Goal: Obtain resource: Download file/media

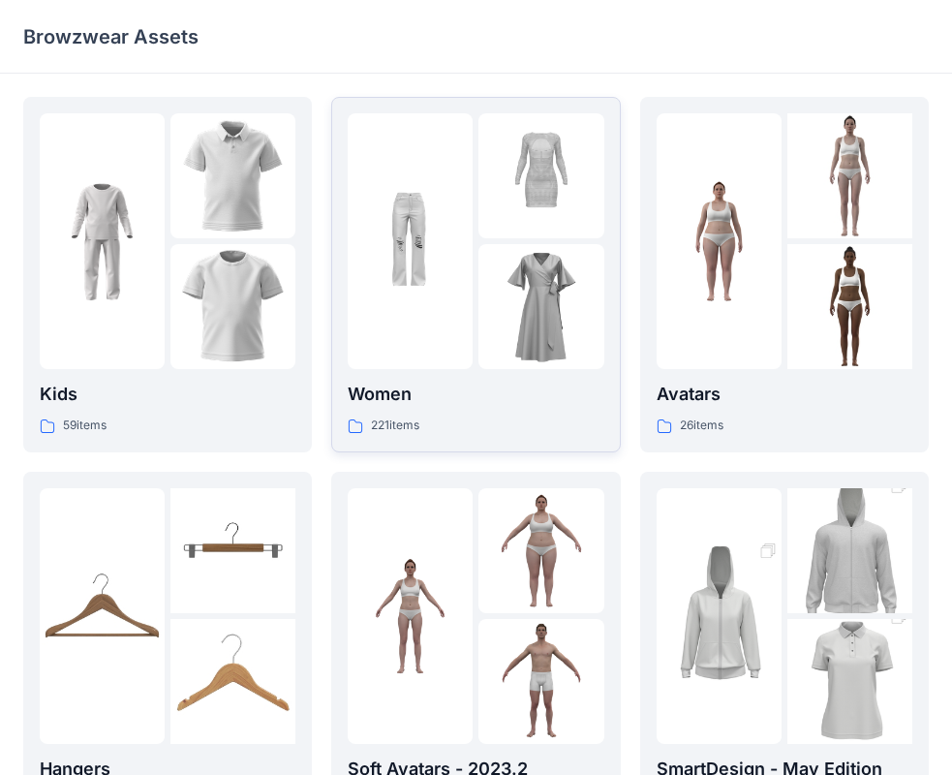
click at [487, 328] on div at bounding box center [540, 306] width 125 height 125
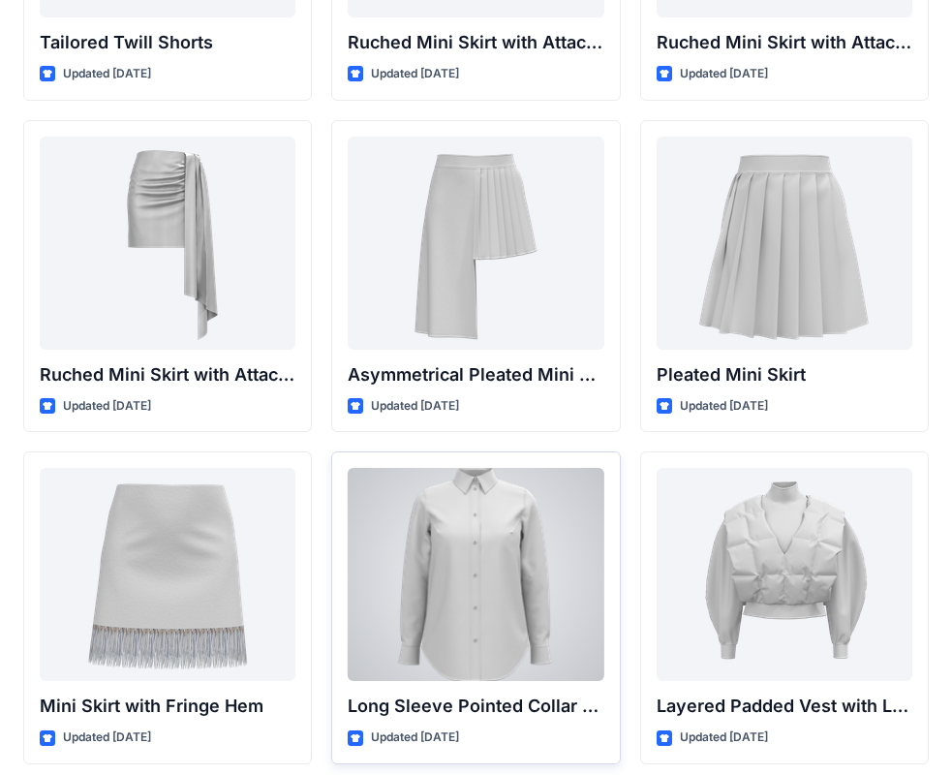
scroll to position [5382, 0]
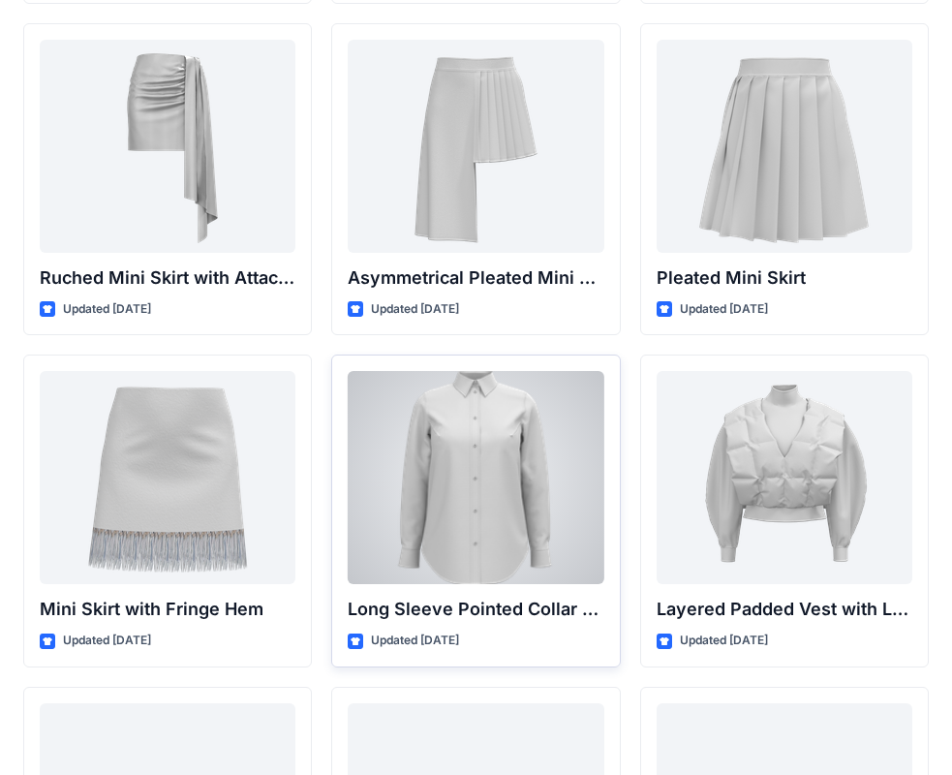
click at [509, 542] on div at bounding box center [476, 477] width 256 height 213
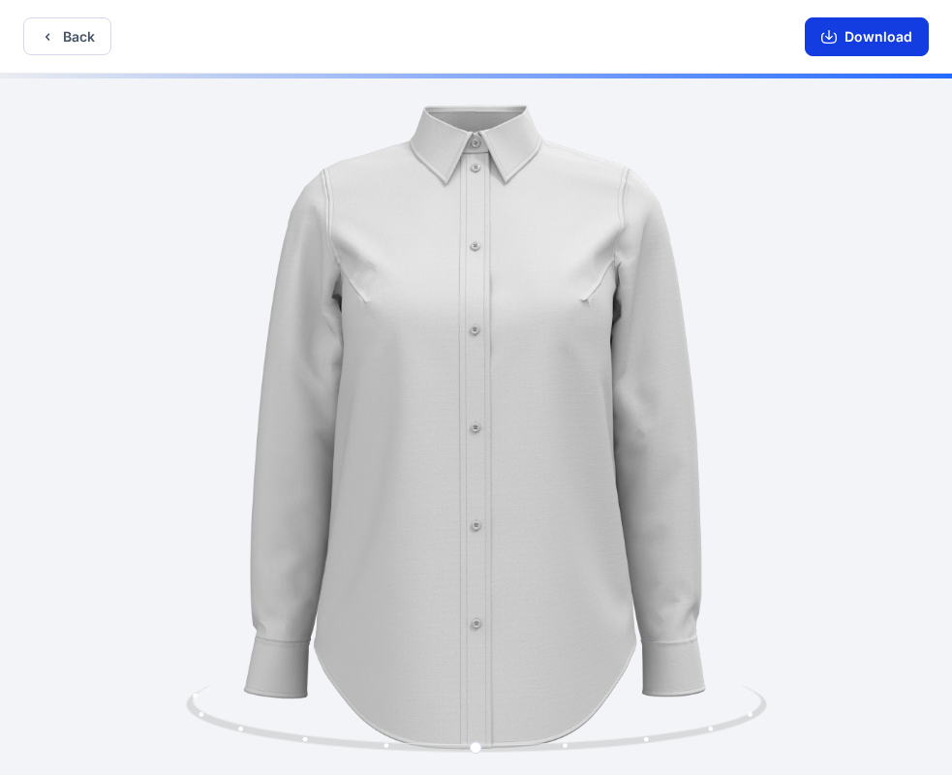
click at [826, 38] on icon "button" at bounding box center [828, 36] width 15 height 15
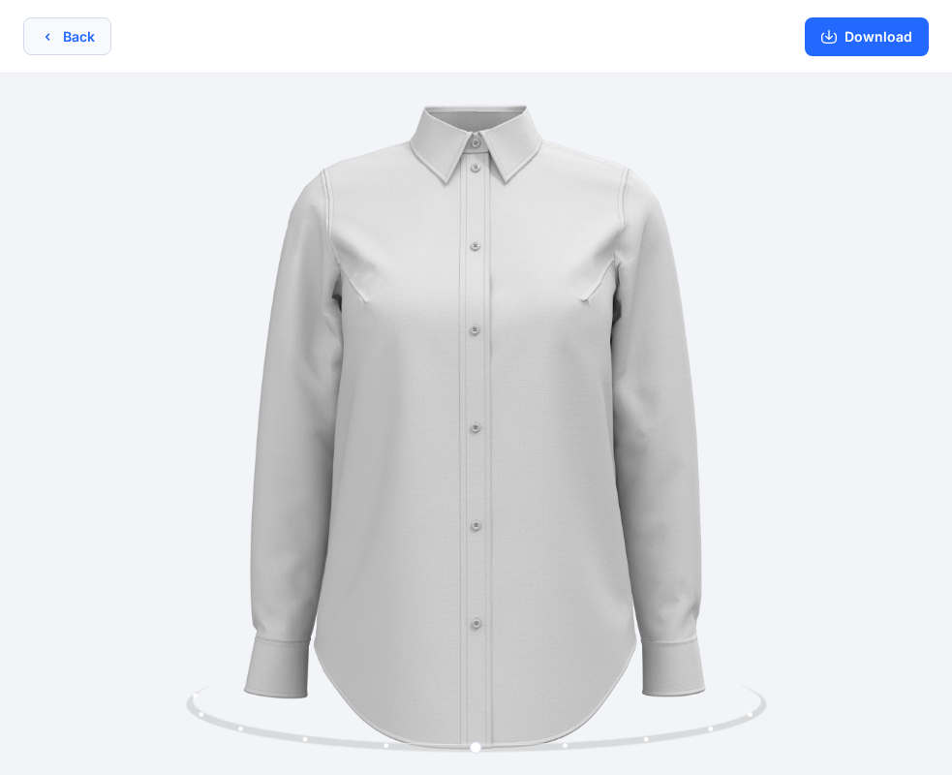
click at [80, 46] on button "Back" at bounding box center [67, 36] width 88 height 38
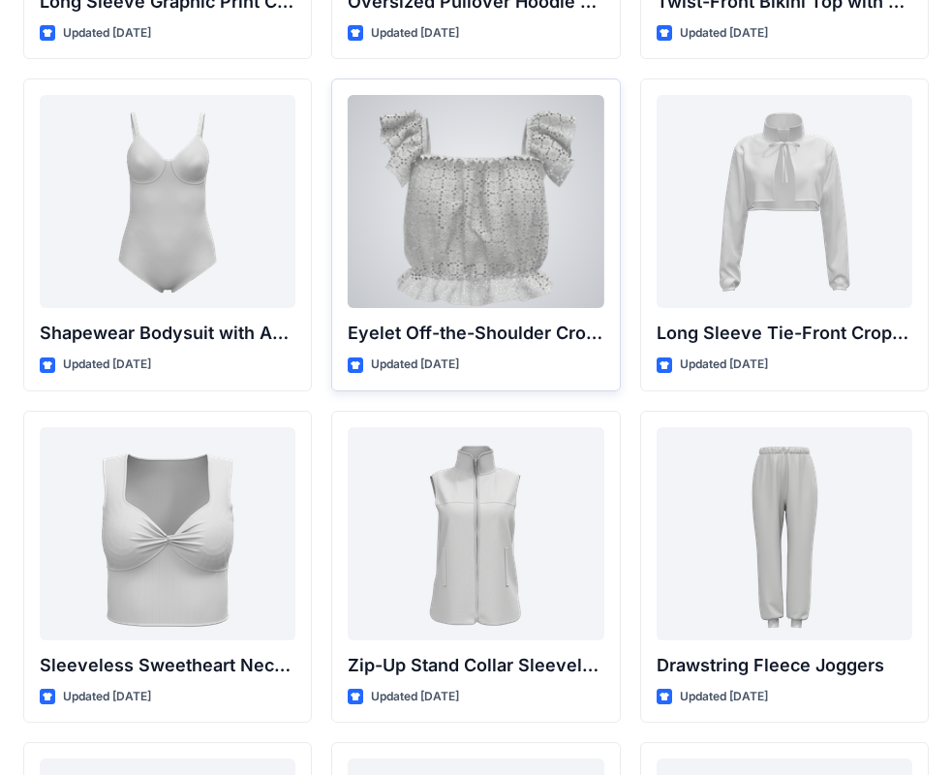
scroll to position [6225, 0]
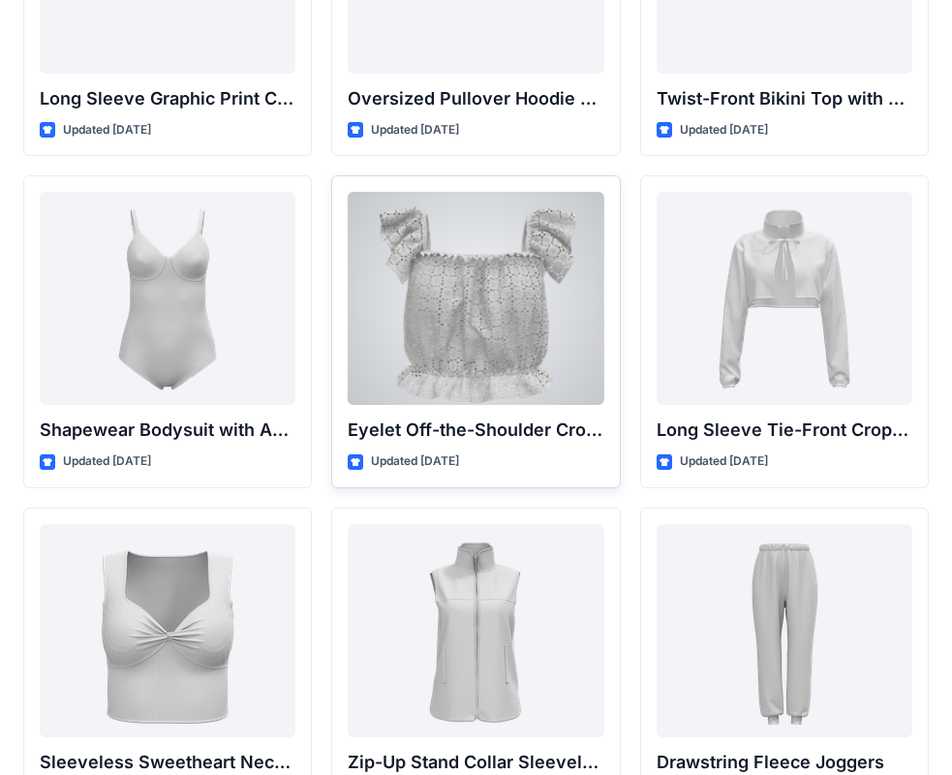
click at [549, 225] on div at bounding box center [476, 298] width 256 height 213
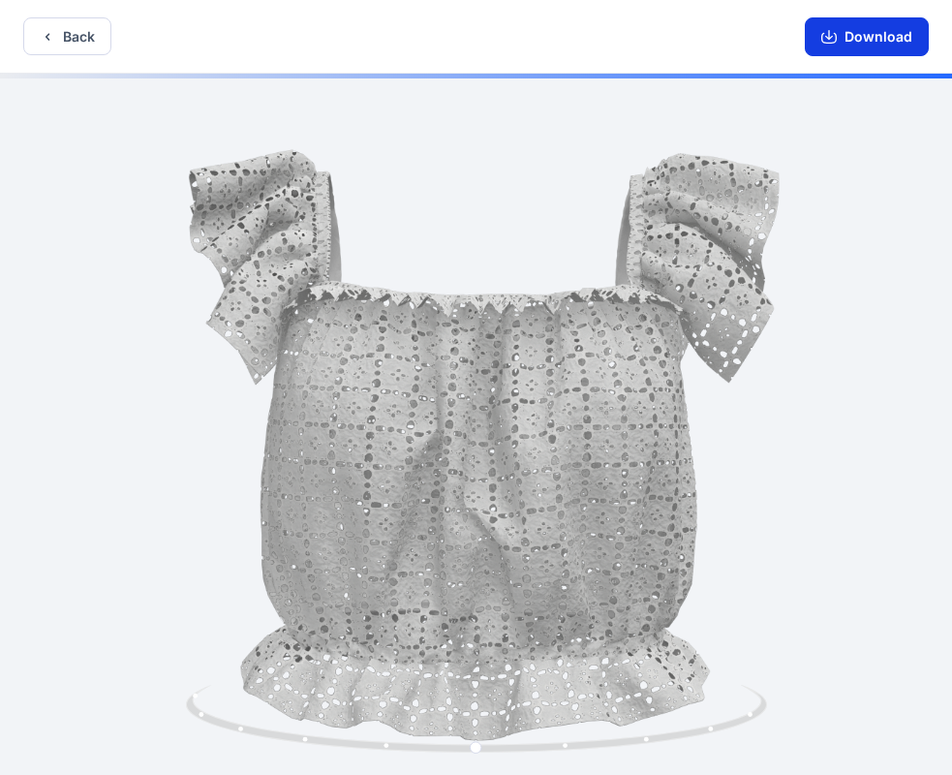
click at [873, 43] on button "Download" at bounding box center [867, 36] width 124 height 39
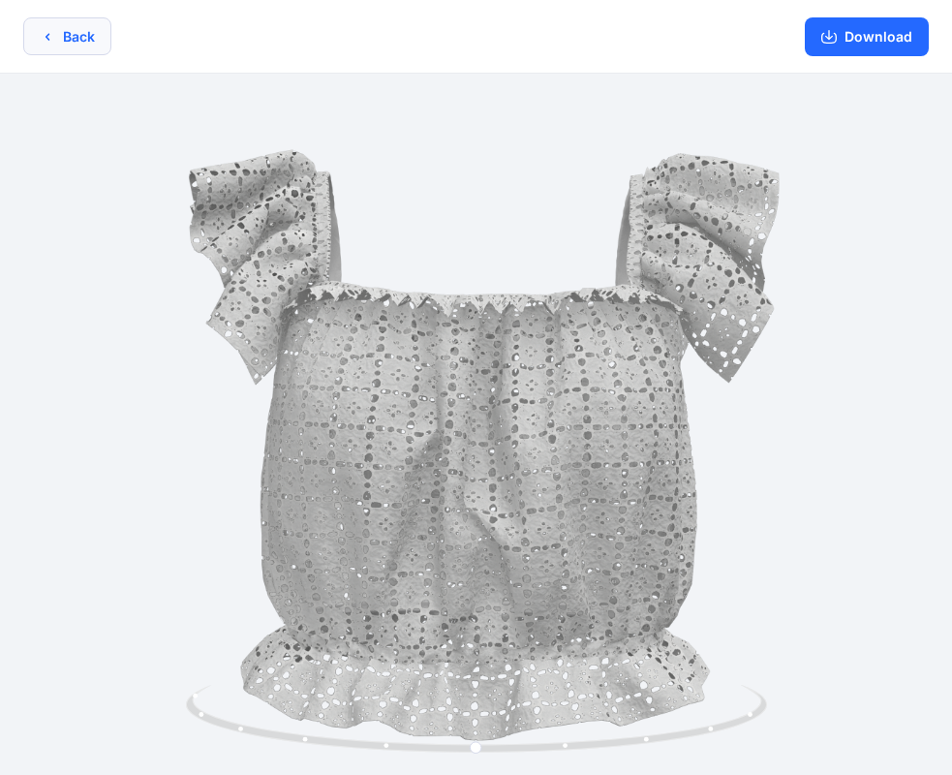
click at [54, 38] on icon "button" at bounding box center [47, 36] width 15 height 15
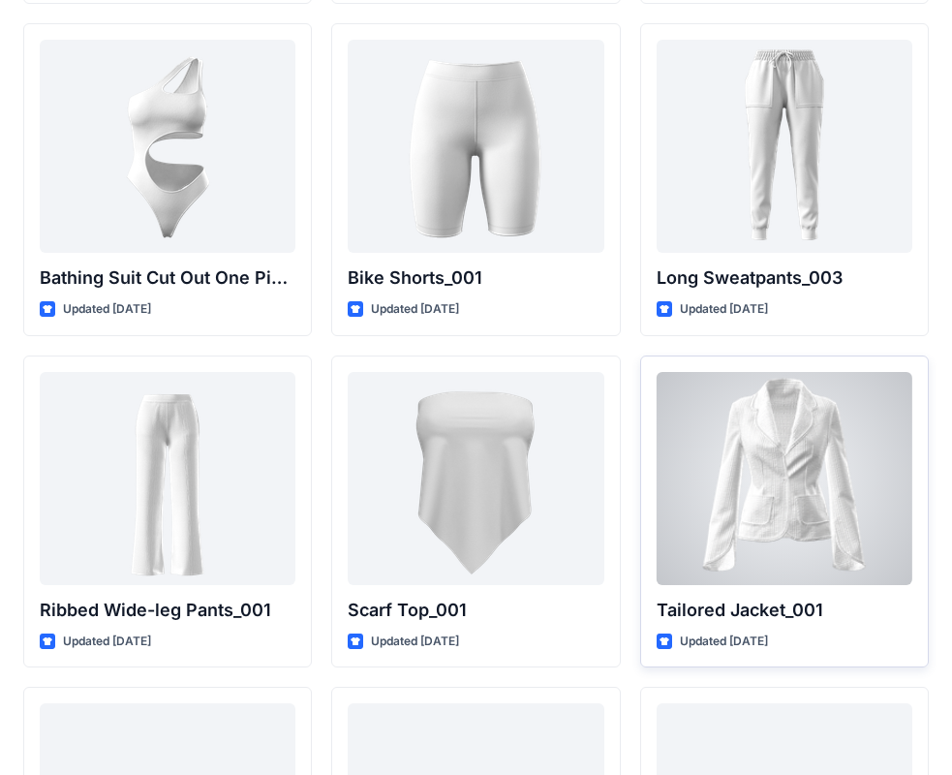
scroll to position [21403, 0]
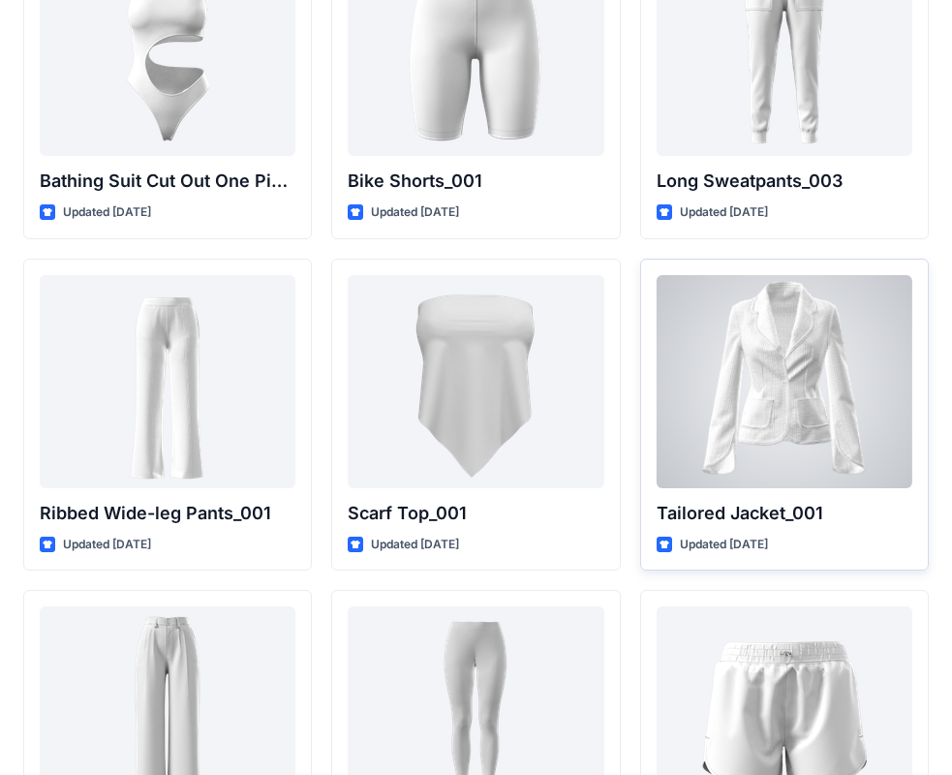
click at [818, 454] on div at bounding box center [785, 381] width 256 height 213
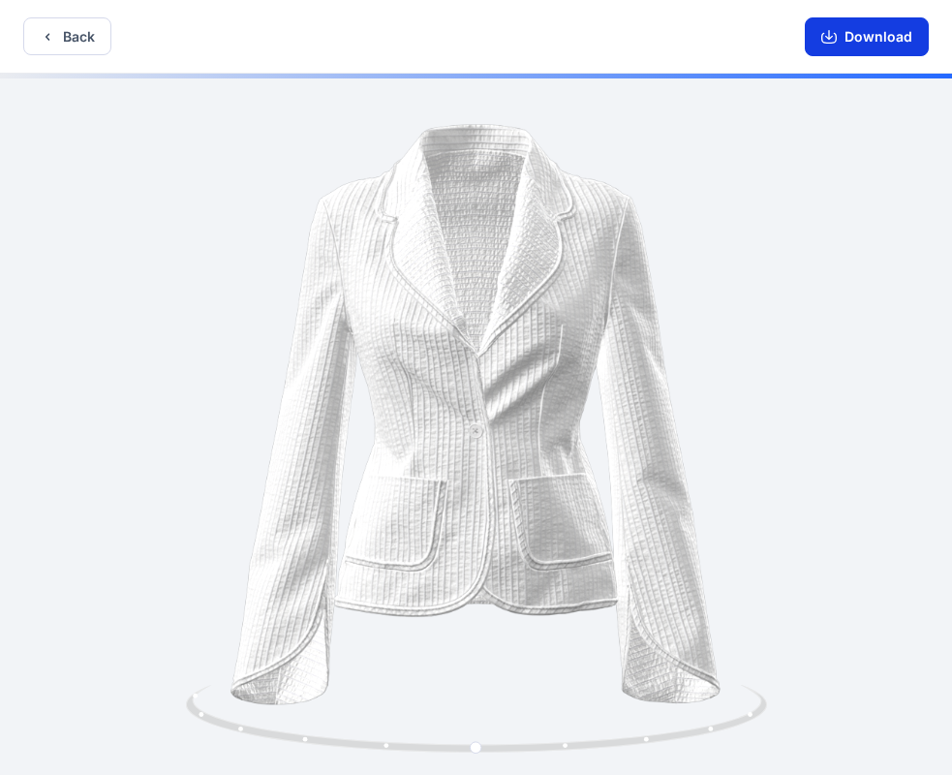
click at [871, 47] on button "Download" at bounding box center [867, 36] width 124 height 39
click at [90, 49] on button "Back" at bounding box center [67, 36] width 88 height 38
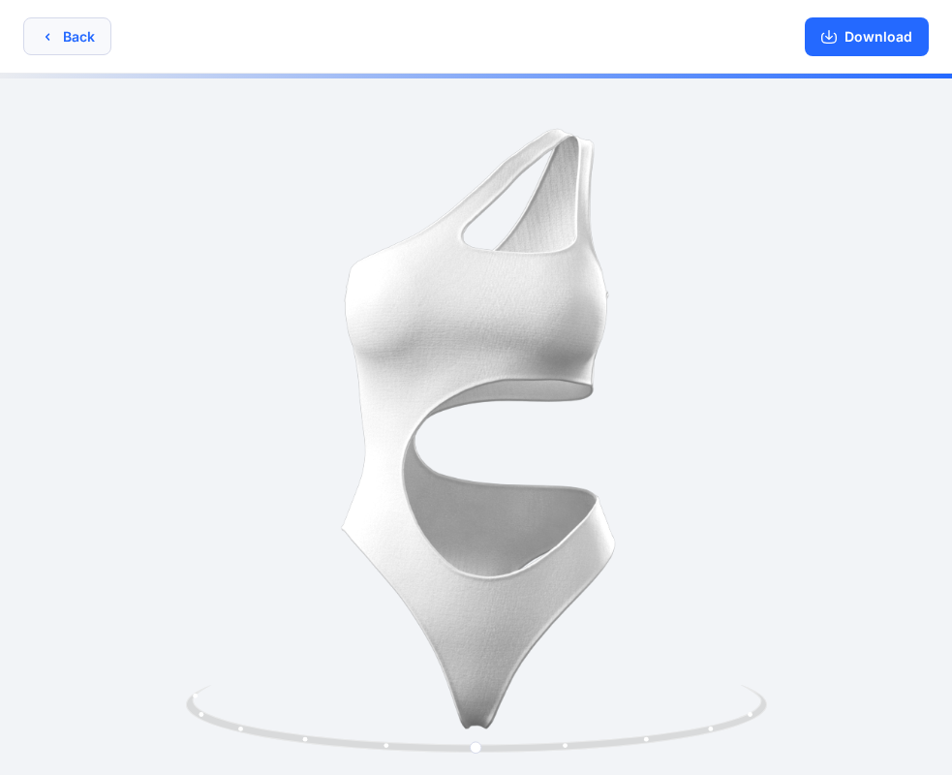
click at [87, 44] on button "Back" at bounding box center [67, 36] width 88 height 38
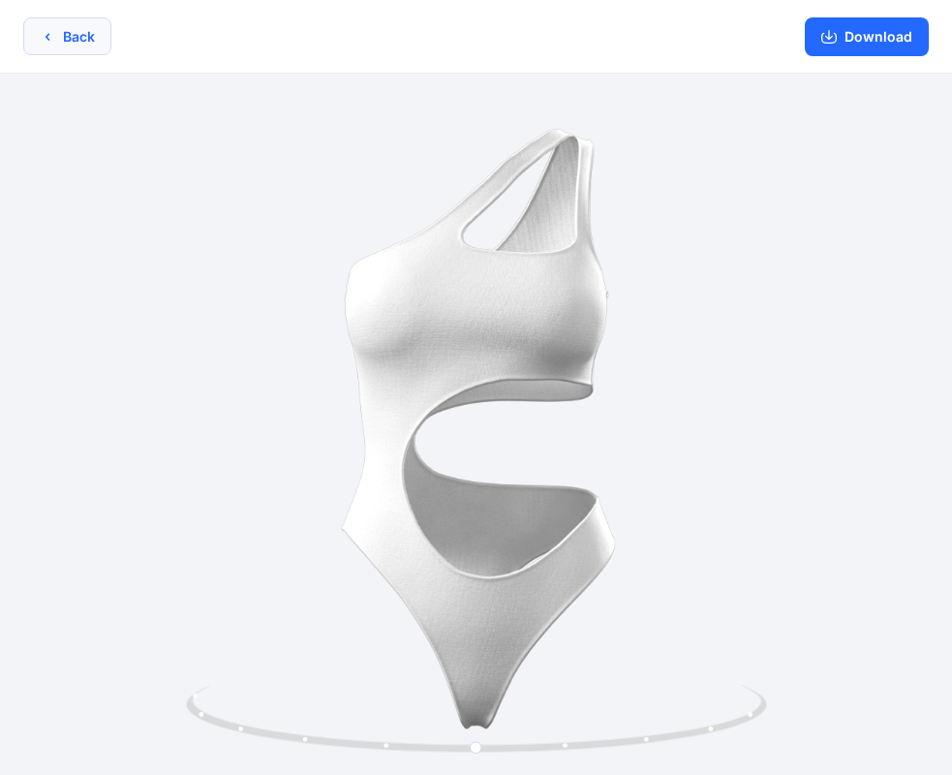
click at [66, 44] on button "Back" at bounding box center [67, 36] width 88 height 38
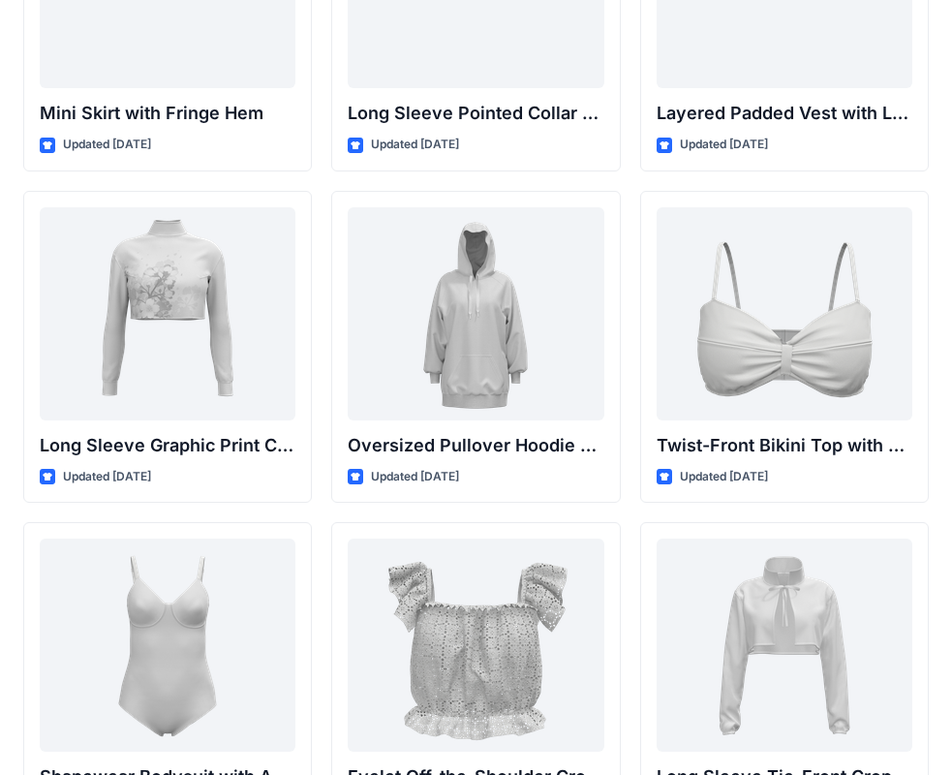
scroll to position [5975, 0]
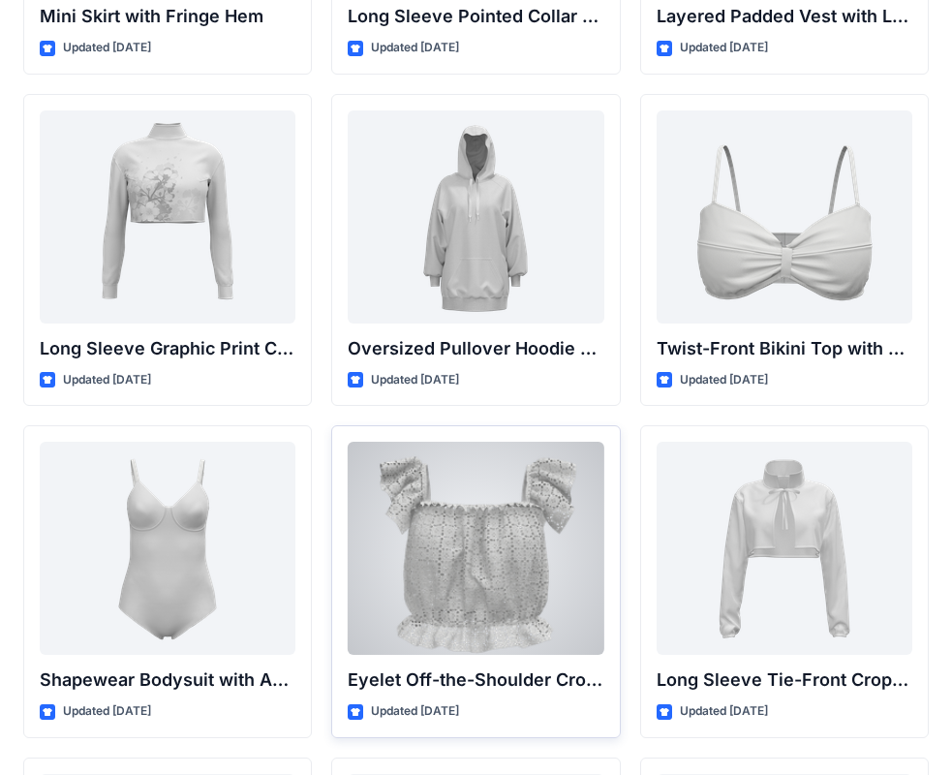
click at [561, 534] on div at bounding box center [476, 548] width 256 height 213
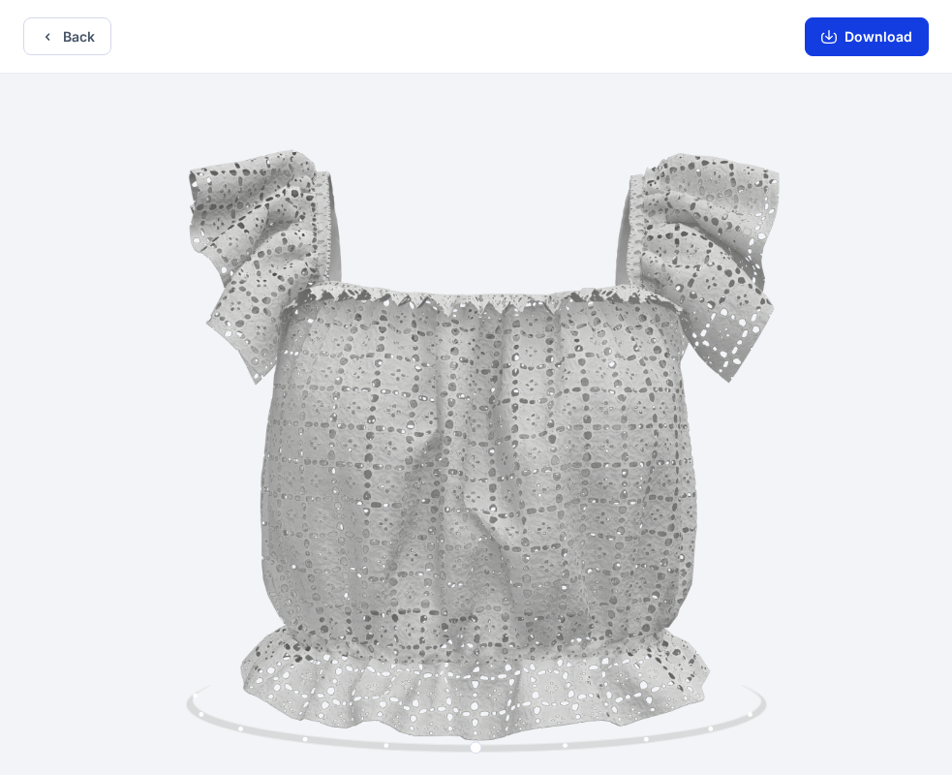
click at [852, 37] on button "Download" at bounding box center [867, 36] width 124 height 39
click at [73, 41] on button "Back" at bounding box center [67, 36] width 88 height 38
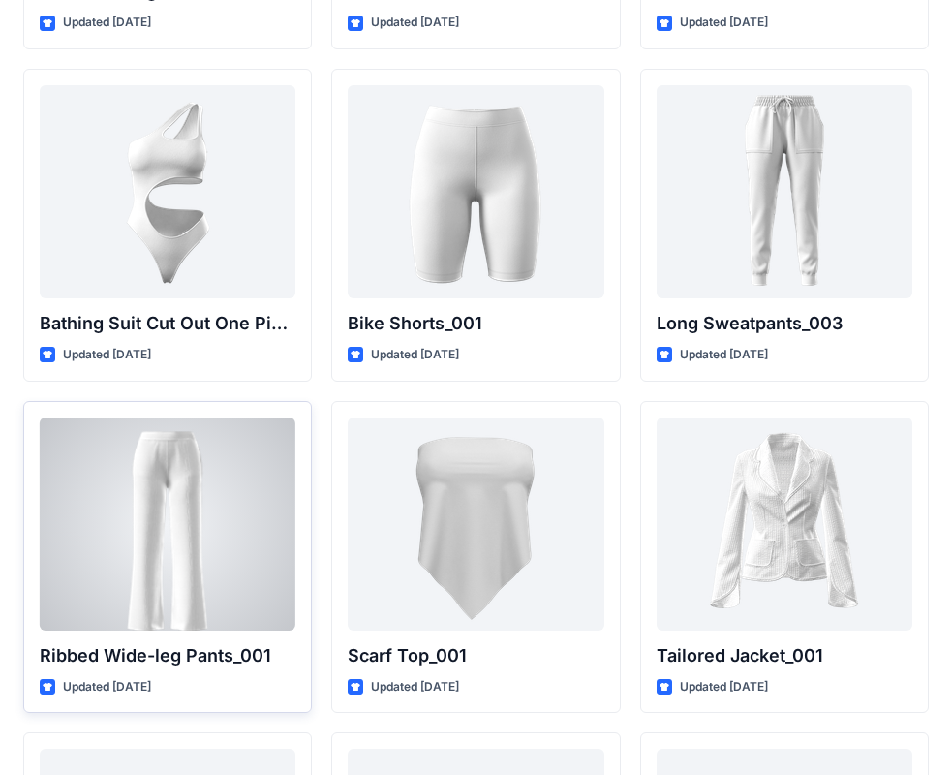
scroll to position [21357, 0]
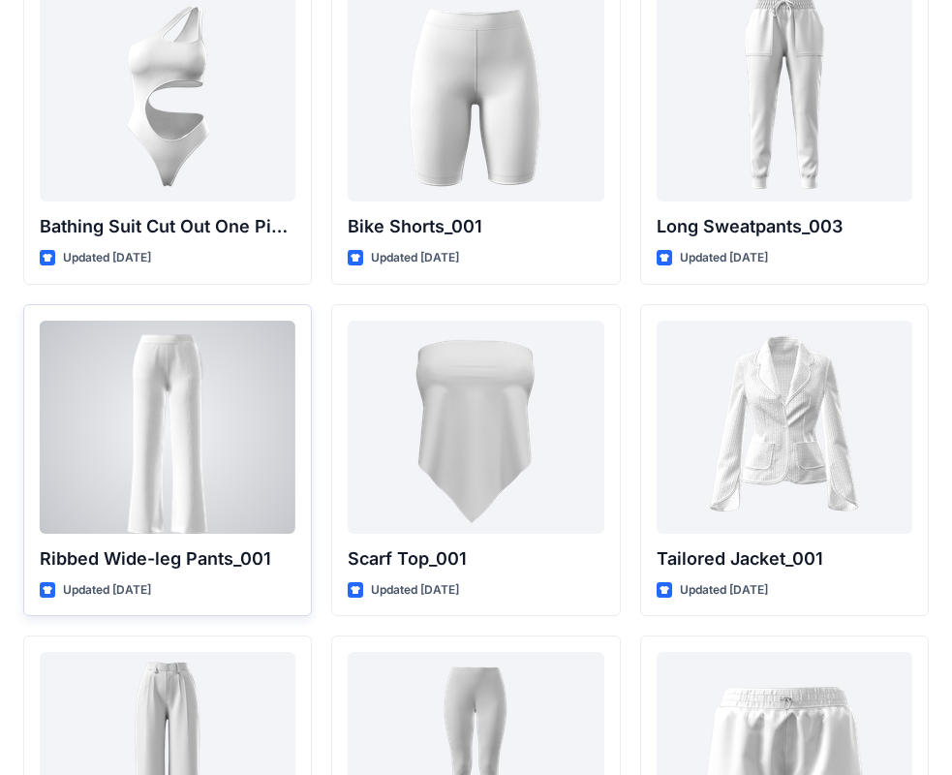
click at [256, 347] on div at bounding box center [168, 427] width 256 height 213
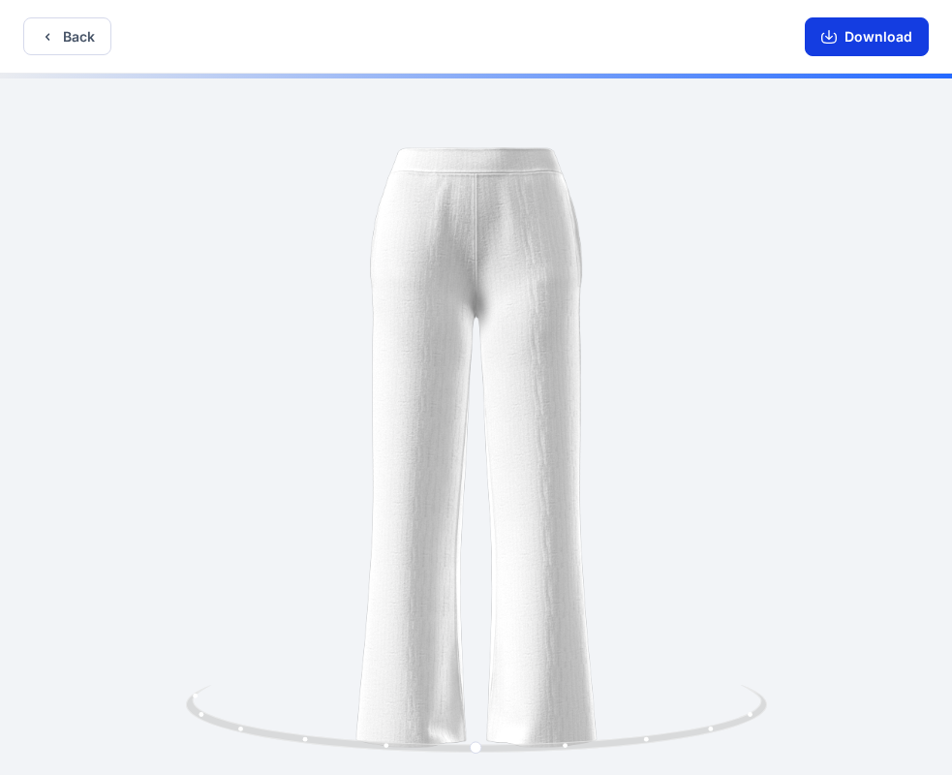
click at [861, 26] on button "Download" at bounding box center [867, 36] width 124 height 39
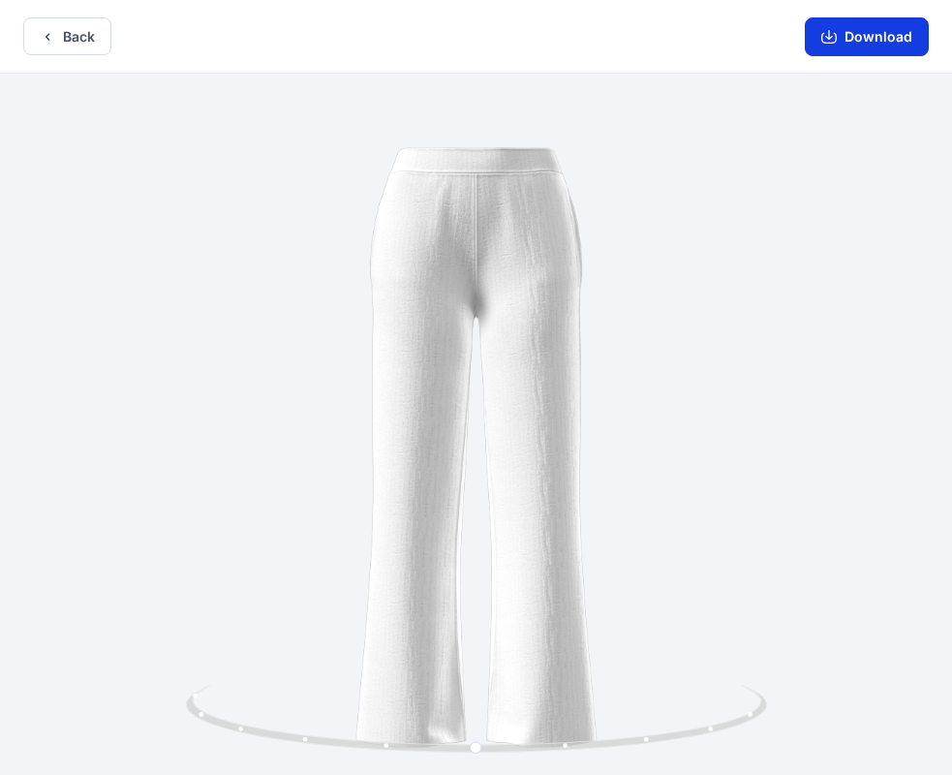
click at [880, 36] on button "Download" at bounding box center [867, 36] width 124 height 39
click at [76, 38] on button "Back" at bounding box center [67, 36] width 88 height 38
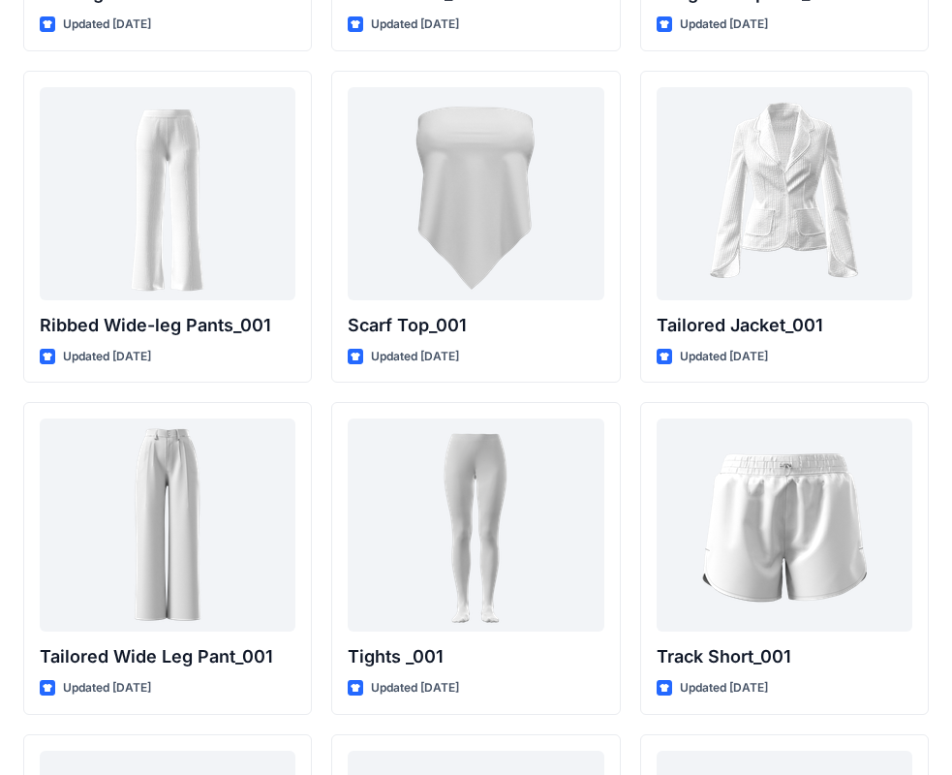
scroll to position [21559, 0]
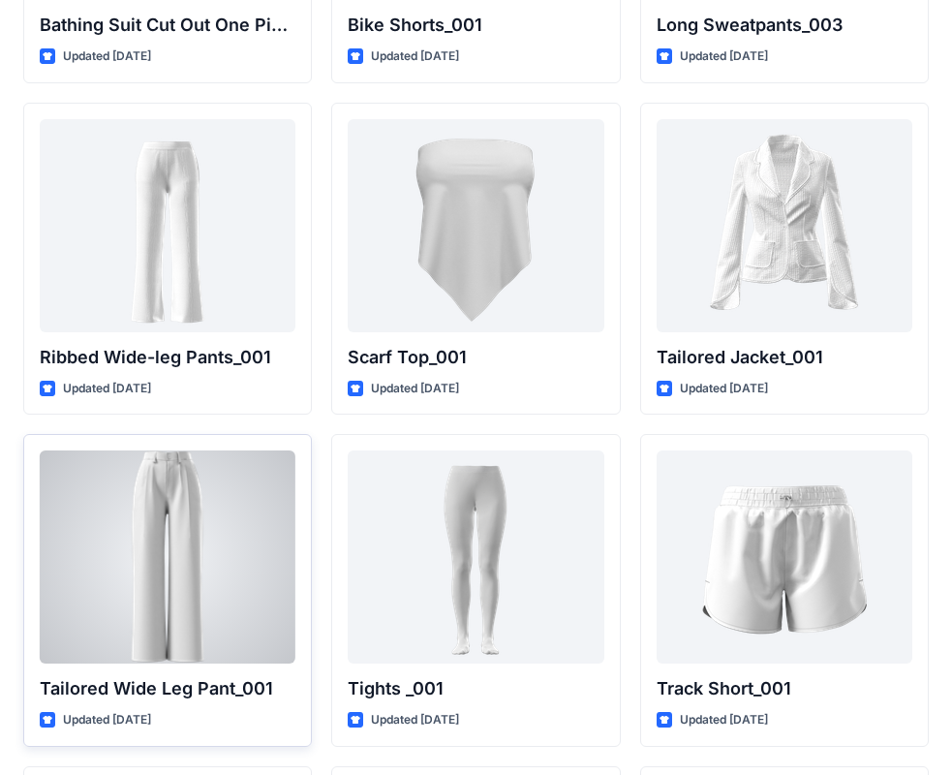
click at [274, 485] on div at bounding box center [168, 556] width 256 height 213
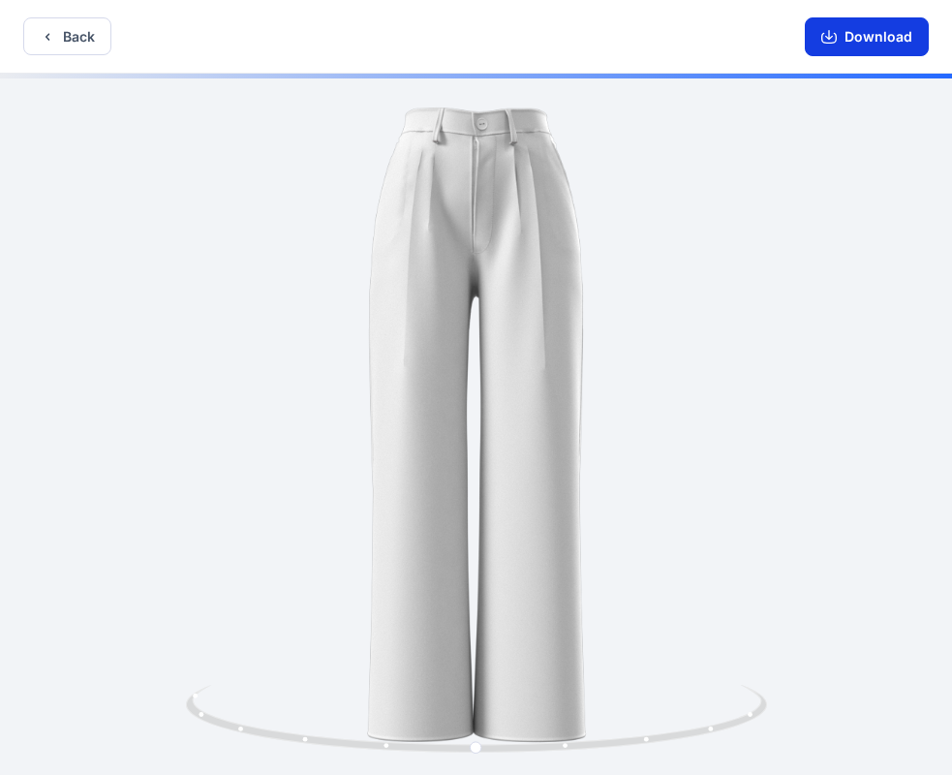
click at [853, 36] on button "Download" at bounding box center [867, 36] width 124 height 39
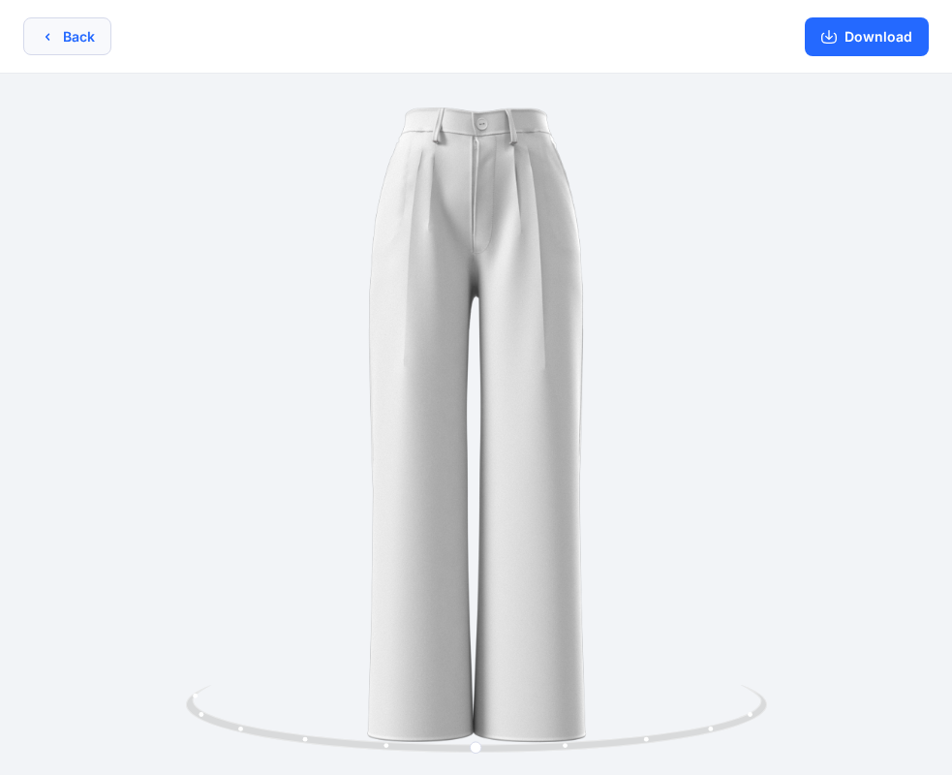
click at [88, 40] on button "Back" at bounding box center [67, 36] width 88 height 38
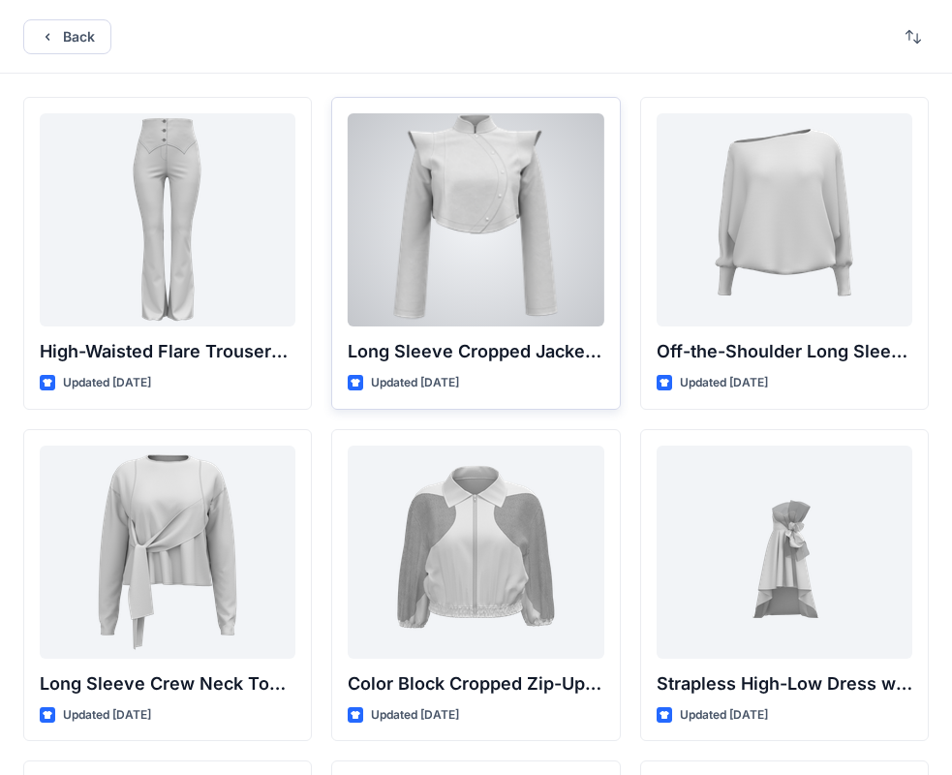
click at [536, 243] on div at bounding box center [476, 219] width 256 height 213
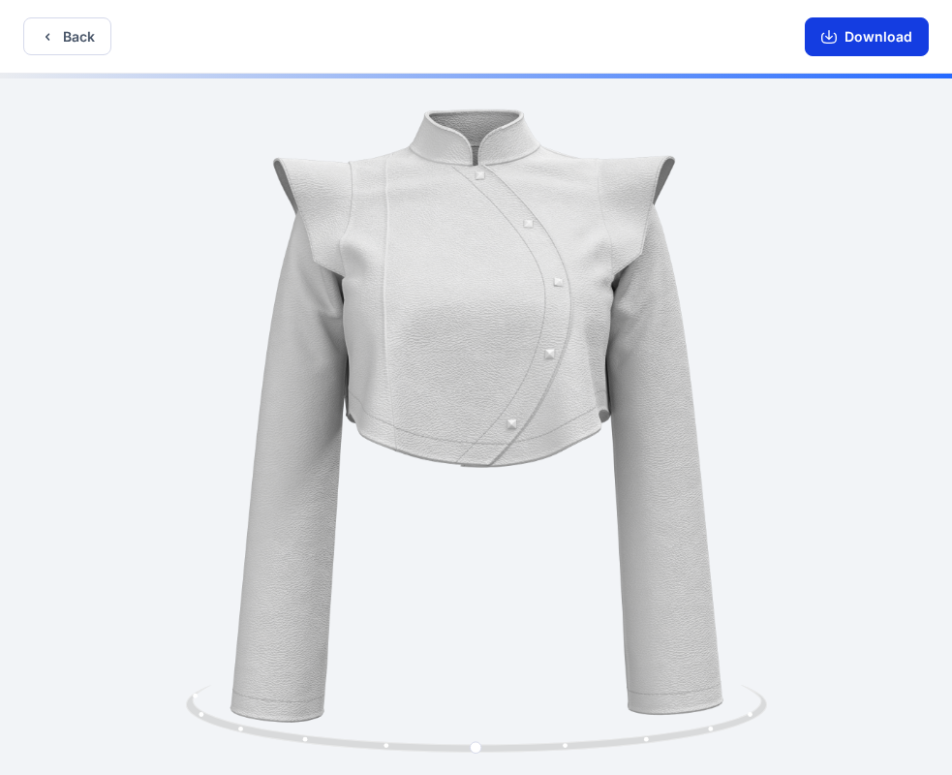
click at [832, 48] on button "Download" at bounding box center [867, 36] width 124 height 39
click at [75, 40] on button "Back" at bounding box center [67, 36] width 88 height 38
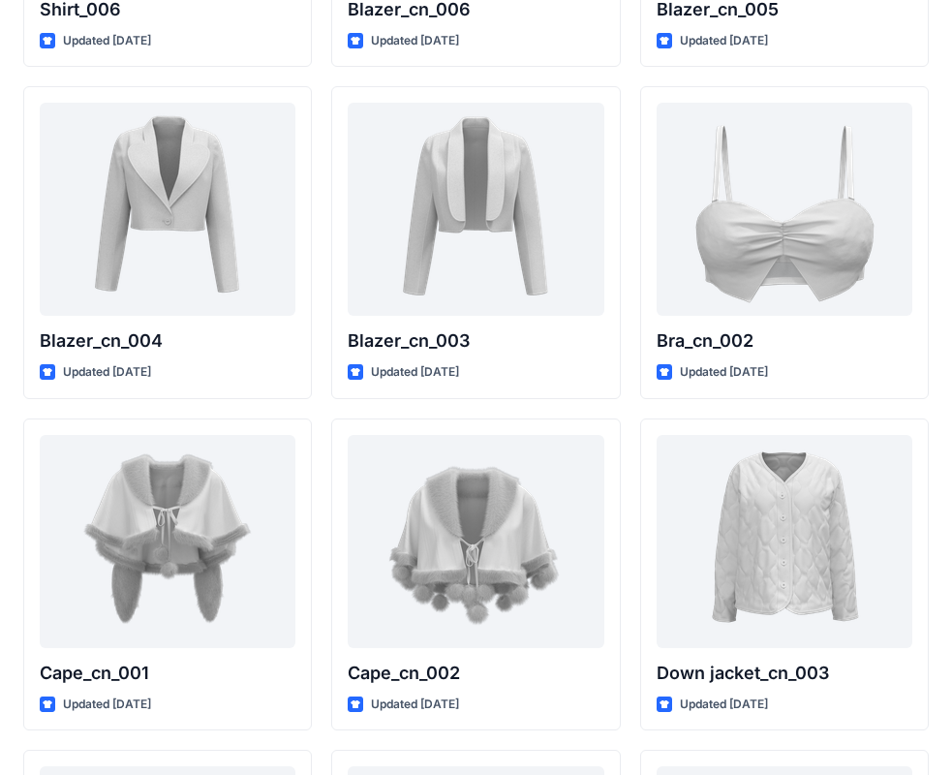
scroll to position [11525, 0]
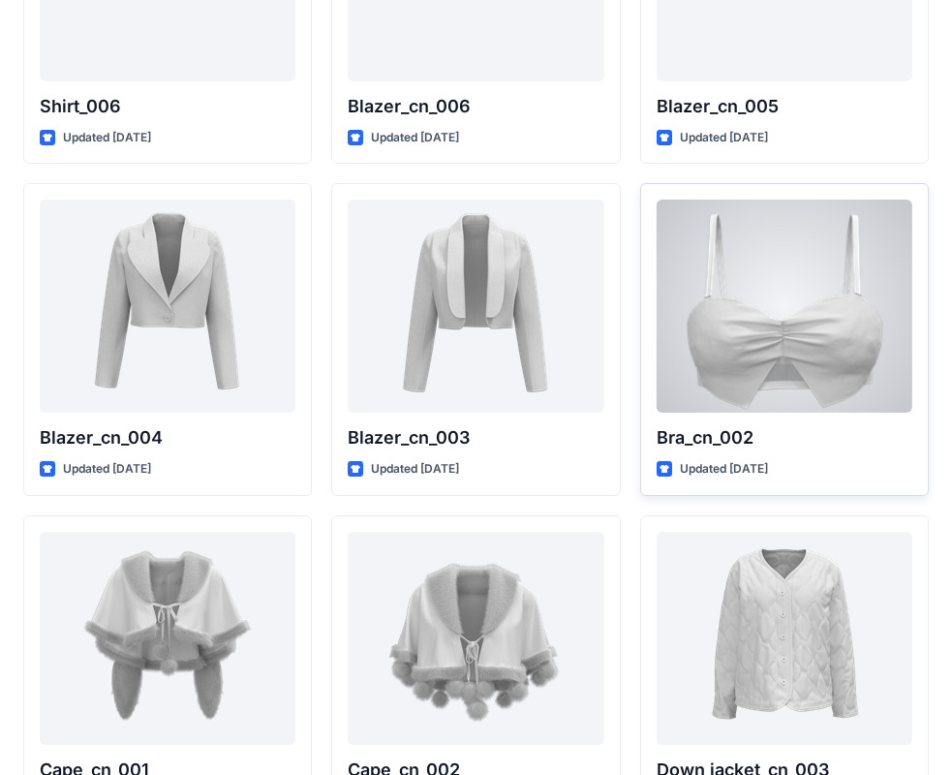
click at [743, 357] on div at bounding box center [785, 306] width 256 height 213
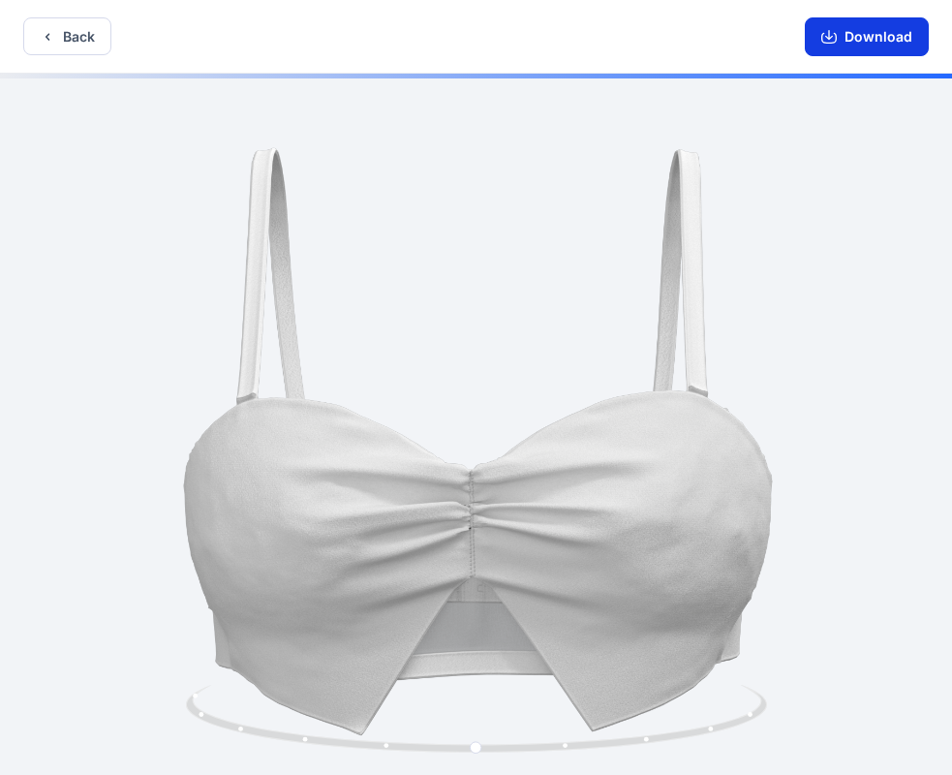
click at [867, 25] on button "Download" at bounding box center [867, 36] width 124 height 39
click at [867, 32] on button "Download" at bounding box center [867, 36] width 124 height 39
click at [73, 32] on button "Back" at bounding box center [67, 36] width 88 height 38
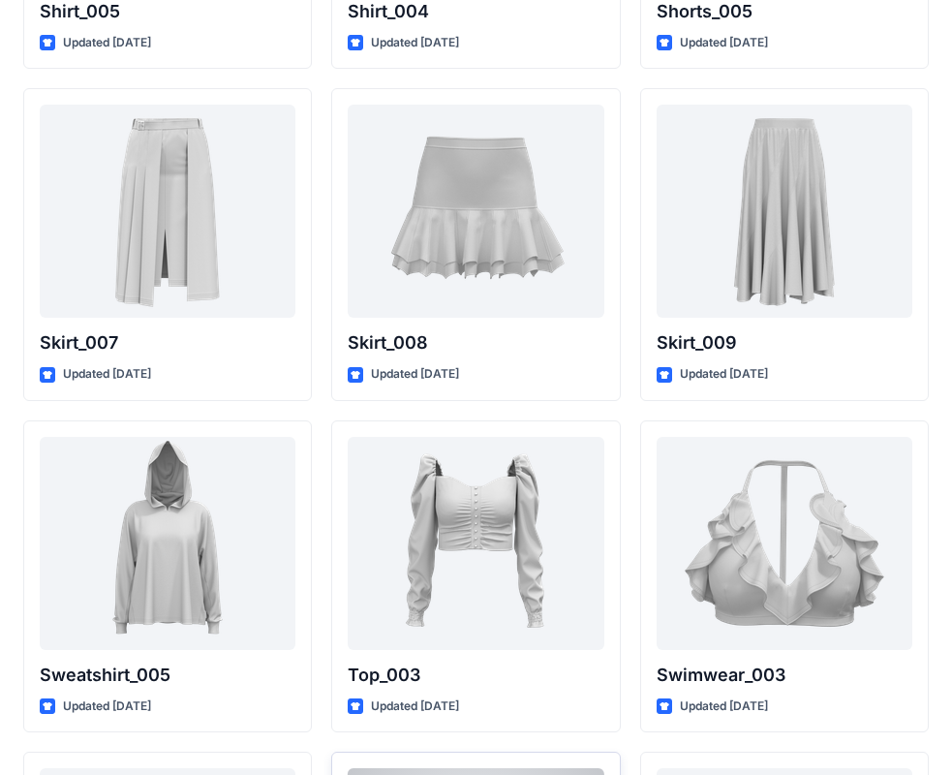
scroll to position [9491, 0]
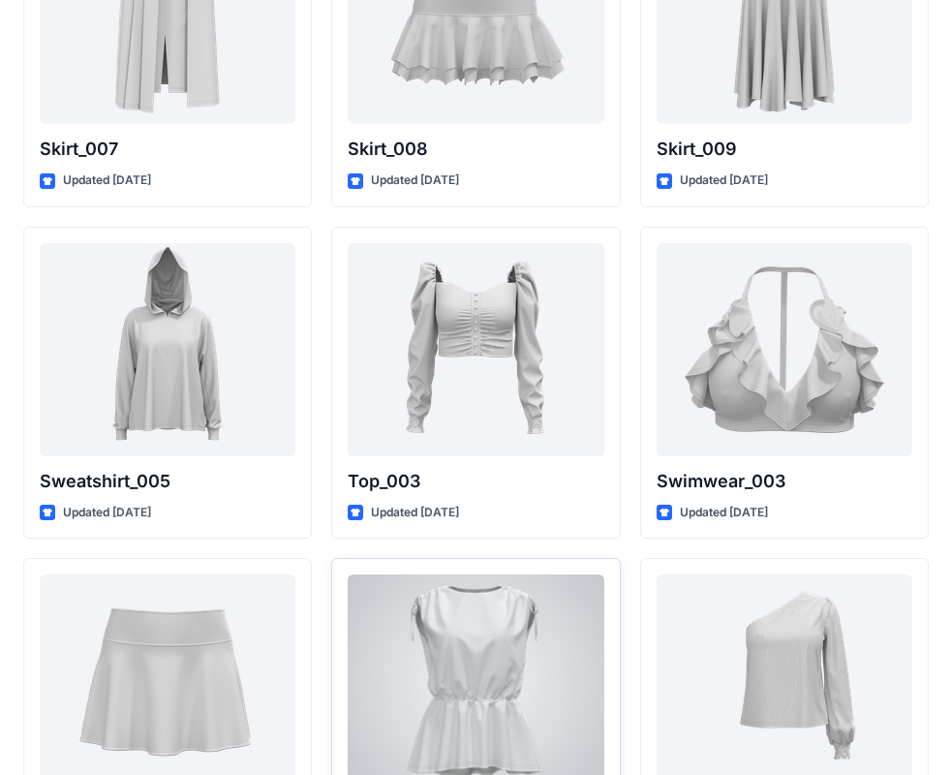
click at [516, 608] on div at bounding box center [476, 680] width 256 height 213
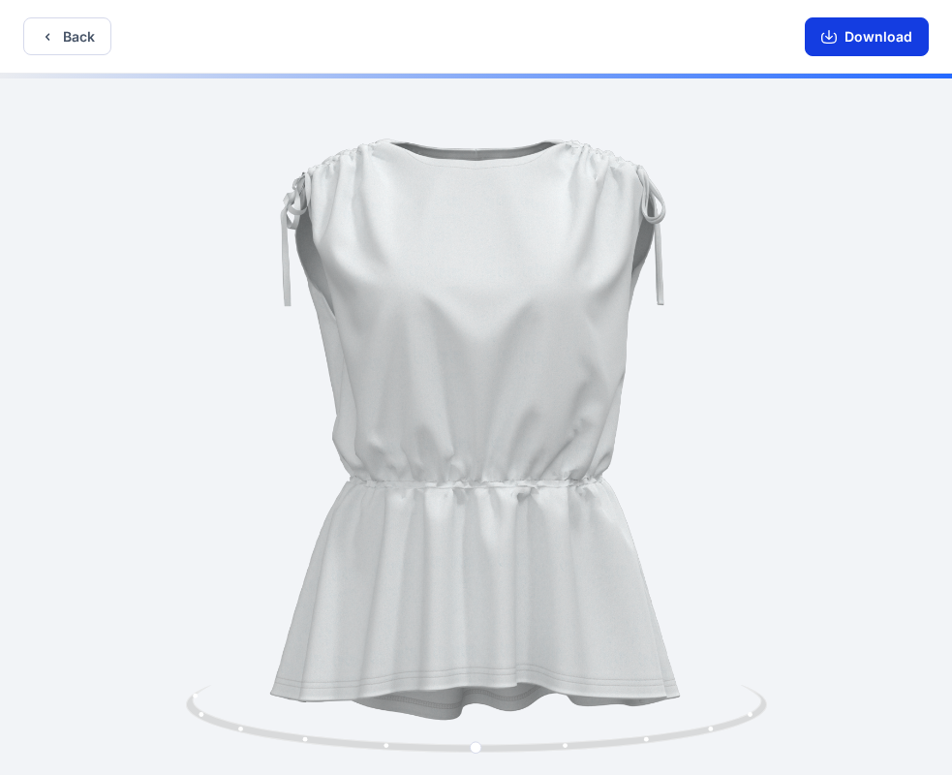
click at [848, 35] on button "Download" at bounding box center [867, 36] width 124 height 39
click at [52, 29] on icon "button" at bounding box center [47, 36] width 15 height 15
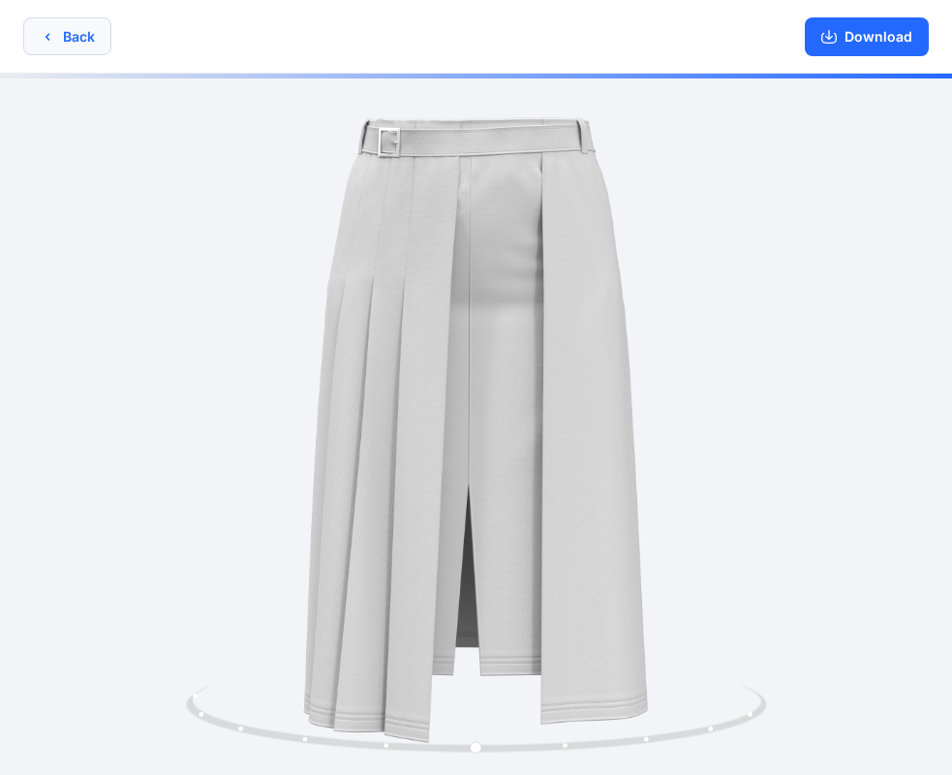
click at [80, 53] on button "Back" at bounding box center [67, 36] width 88 height 38
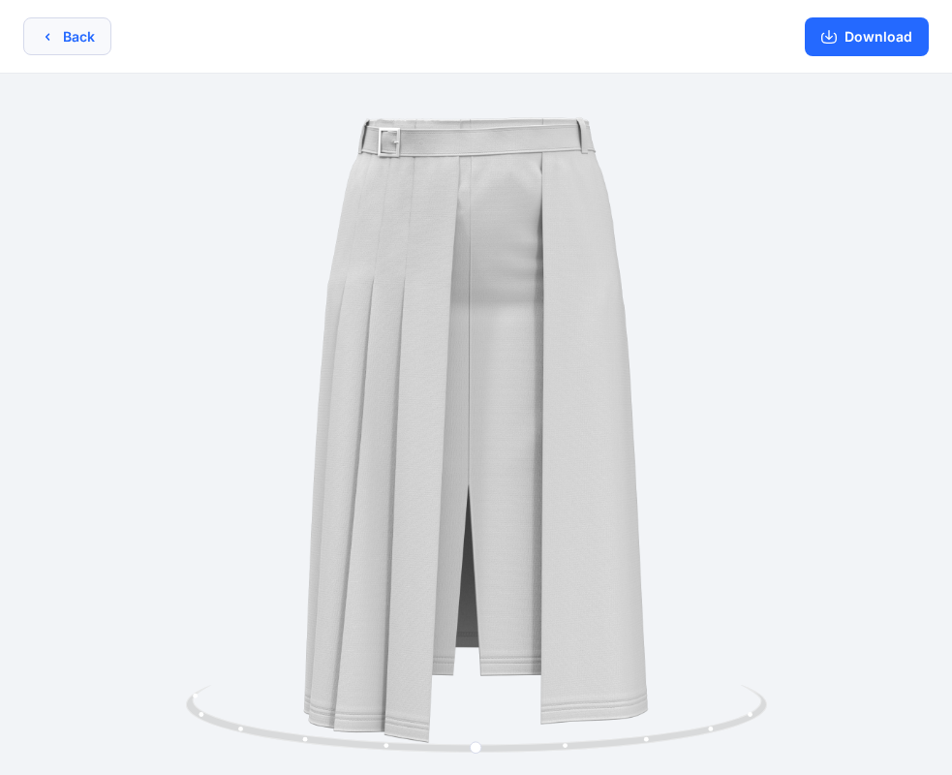
click at [92, 44] on button "Back" at bounding box center [67, 36] width 88 height 38
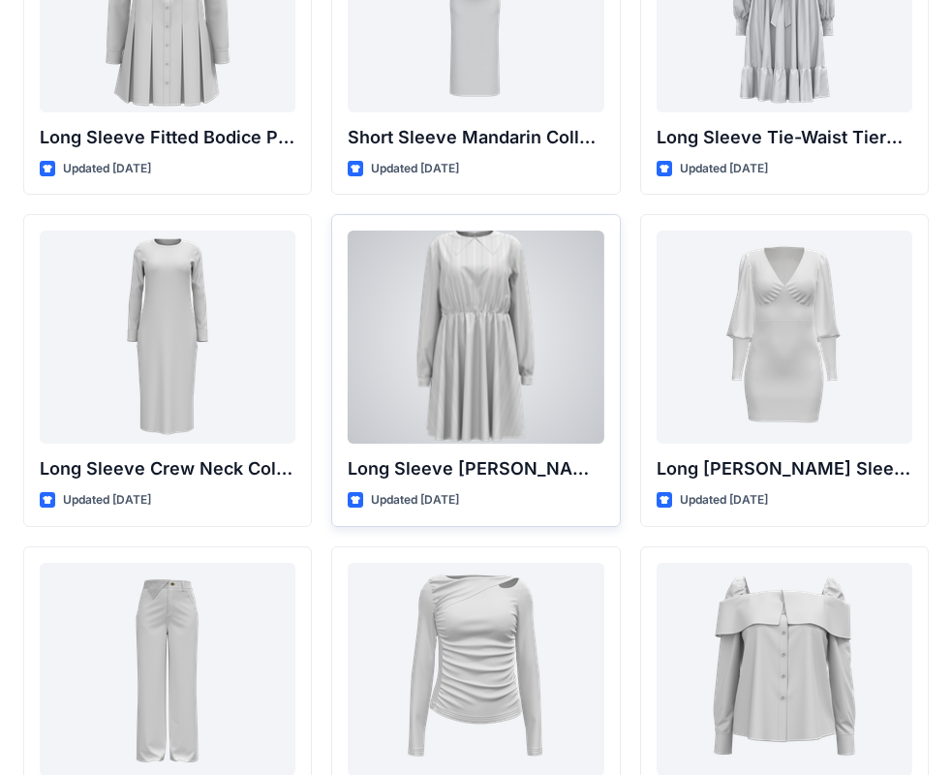
scroll to position [7942, 0]
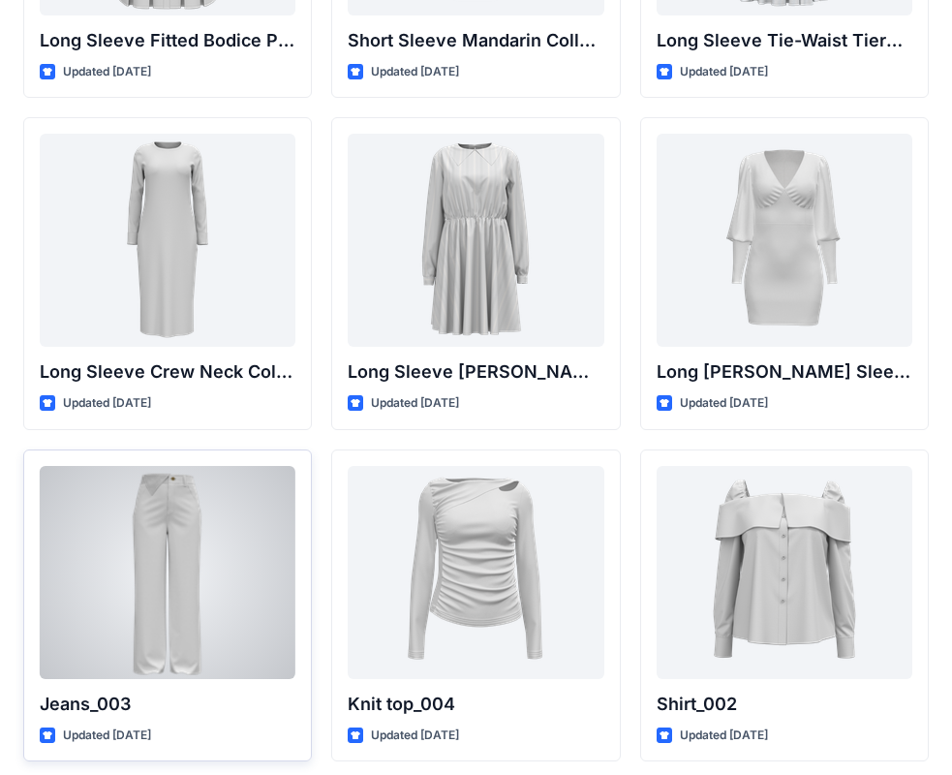
click at [203, 541] on div at bounding box center [168, 572] width 256 height 213
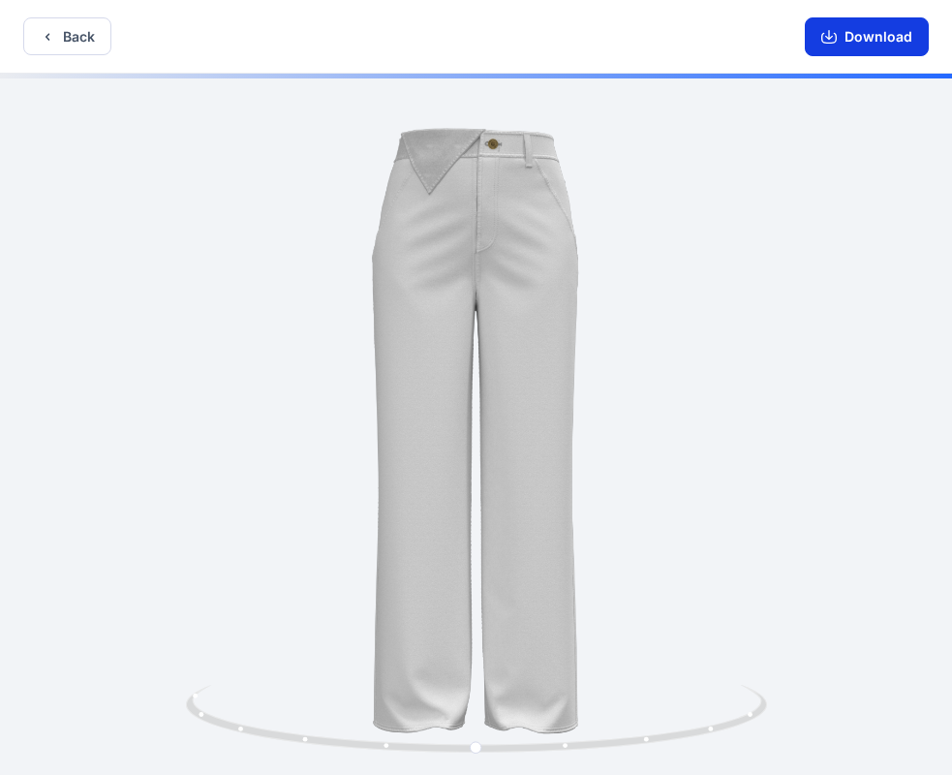
click at [849, 48] on button "Download" at bounding box center [867, 36] width 124 height 39
click at [89, 25] on button "Back" at bounding box center [67, 36] width 88 height 38
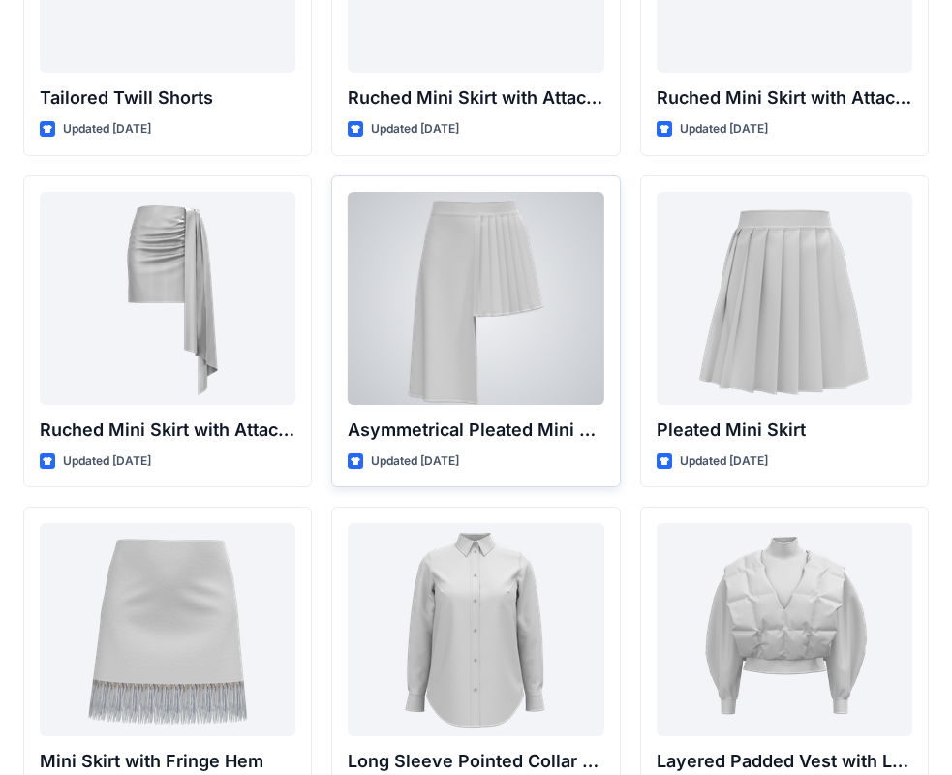
scroll to position [5327, 0]
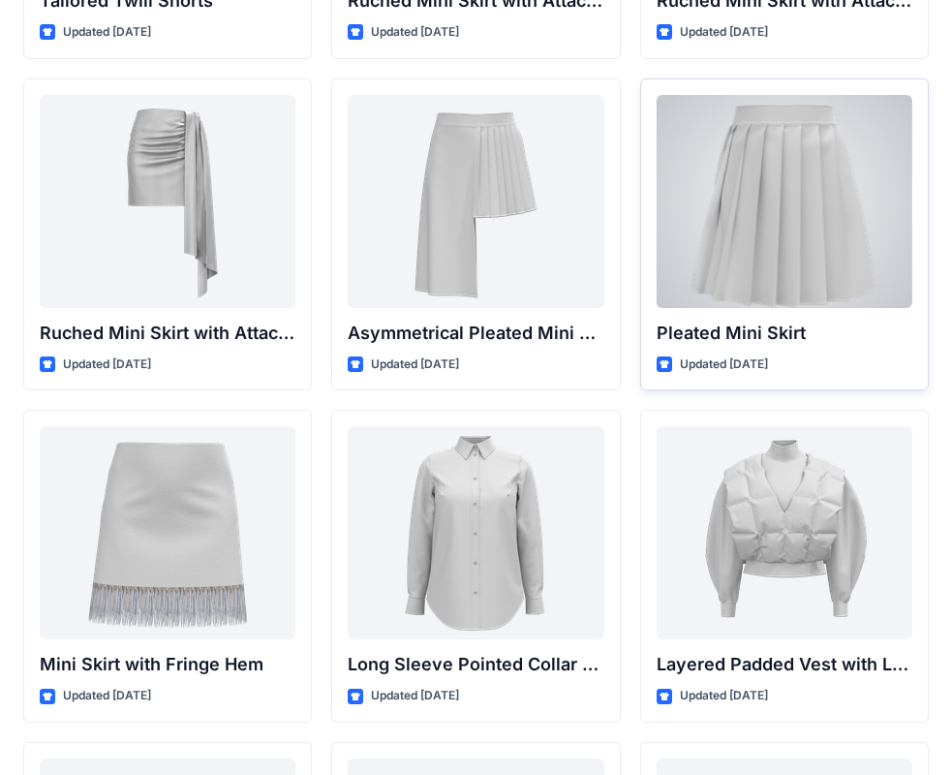
click at [735, 274] on div at bounding box center [785, 201] width 256 height 213
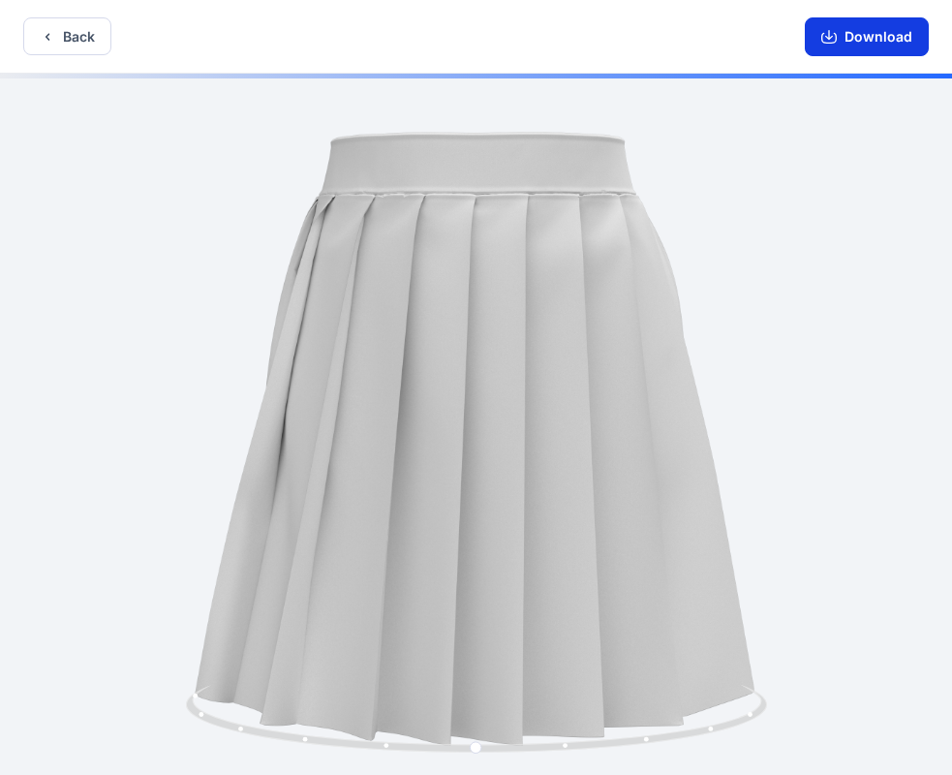
click at [854, 28] on button "Download" at bounding box center [867, 36] width 124 height 39
click at [70, 46] on button "Back" at bounding box center [67, 36] width 88 height 38
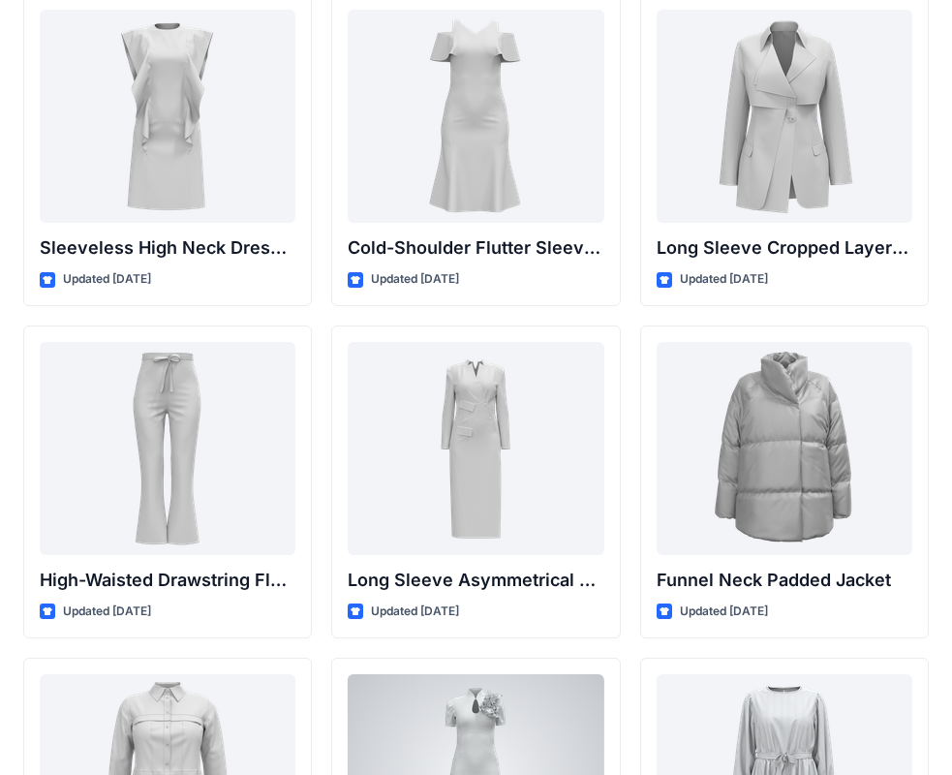
scroll to position [6973, 0]
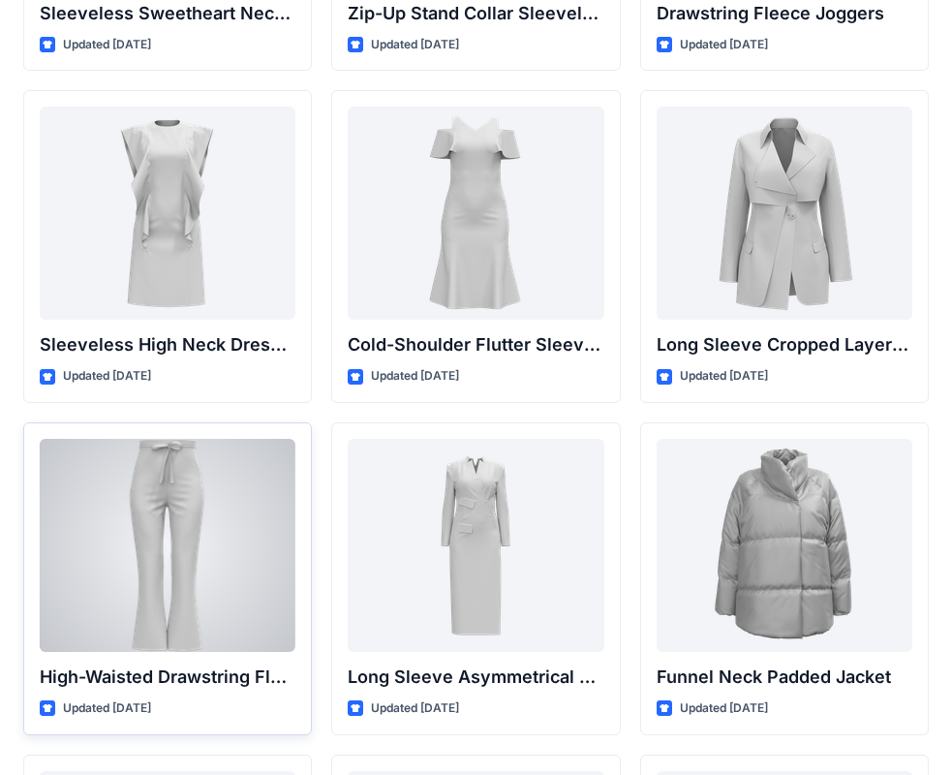
click at [228, 535] on div at bounding box center [168, 545] width 256 height 213
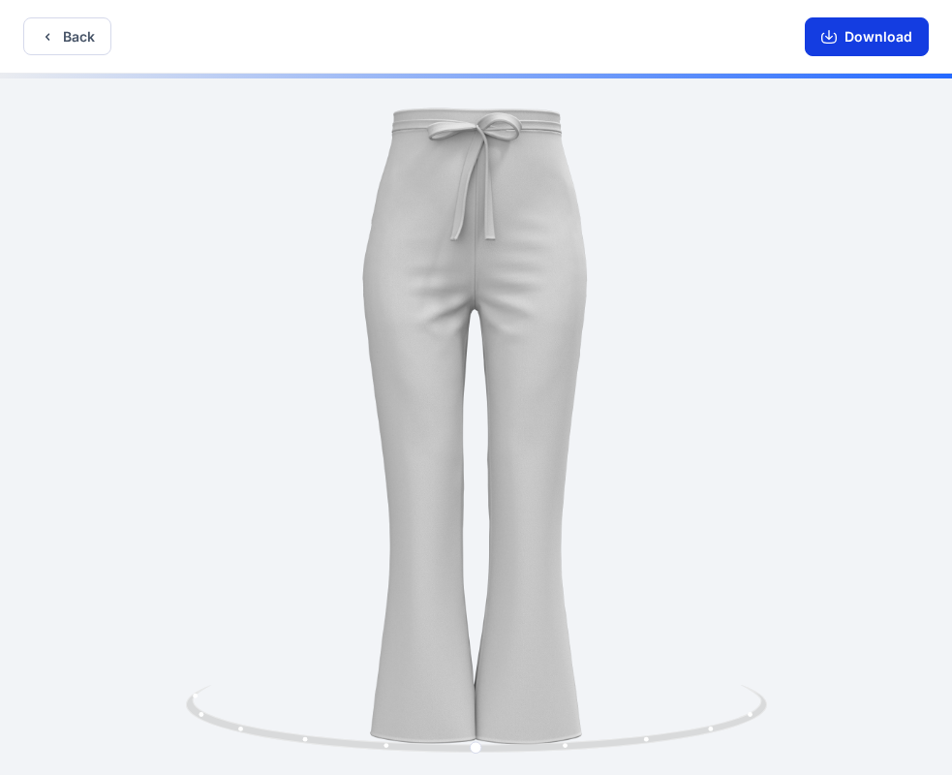
click at [884, 38] on button "Download" at bounding box center [867, 36] width 124 height 39
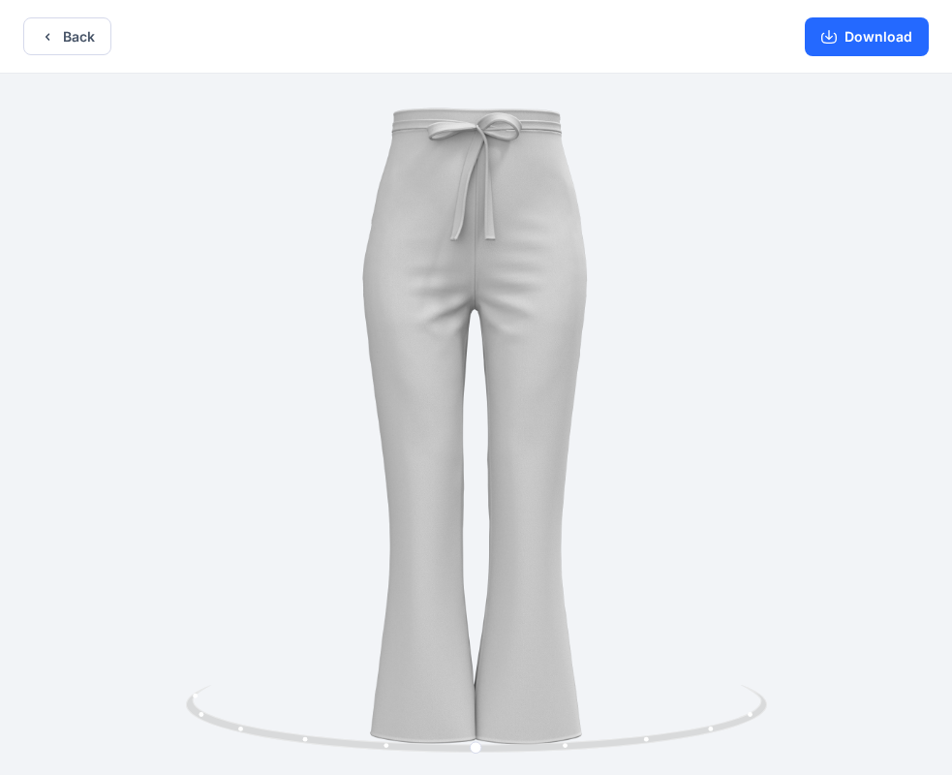
click at [74, 46] on button "Back" at bounding box center [67, 36] width 88 height 38
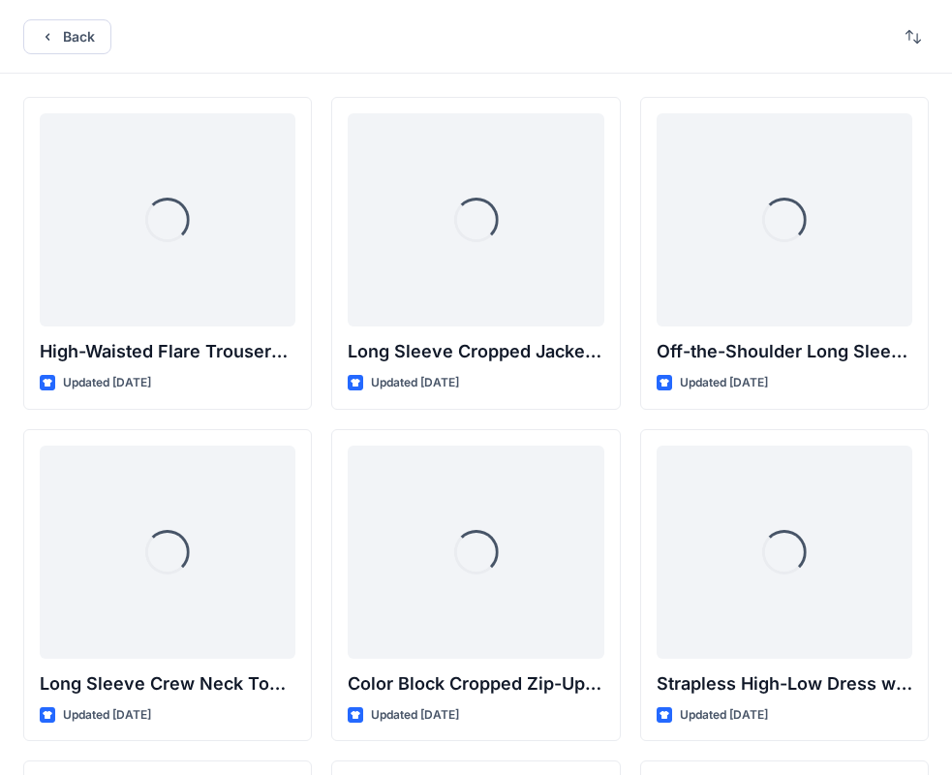
scroll to position [6973, 0]
